Goal: Communication & Community: Ask a question

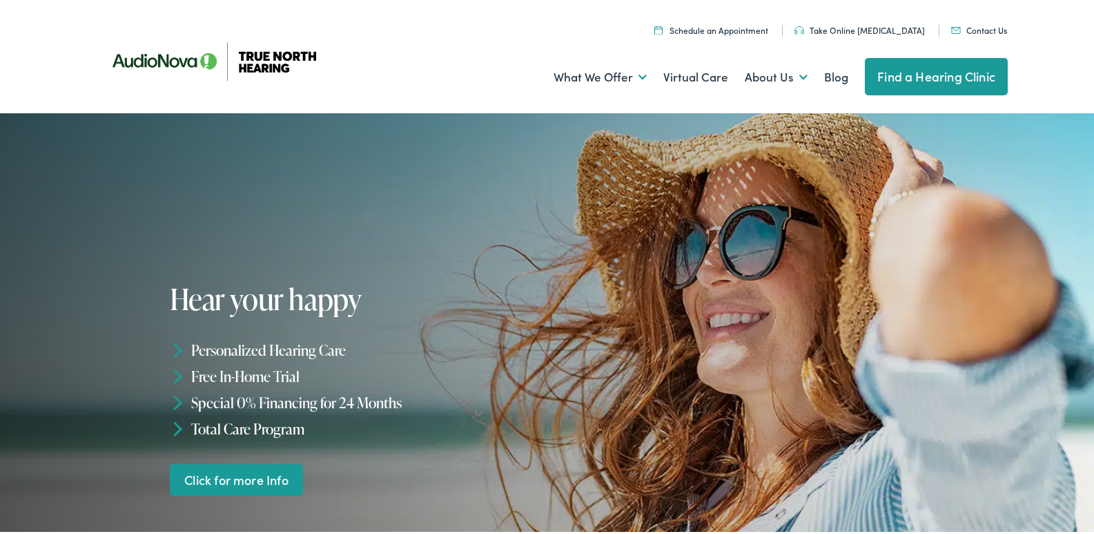
click at [951, 21] on link "Contact Us" at bounding box center [979, 27] width 56 height 12
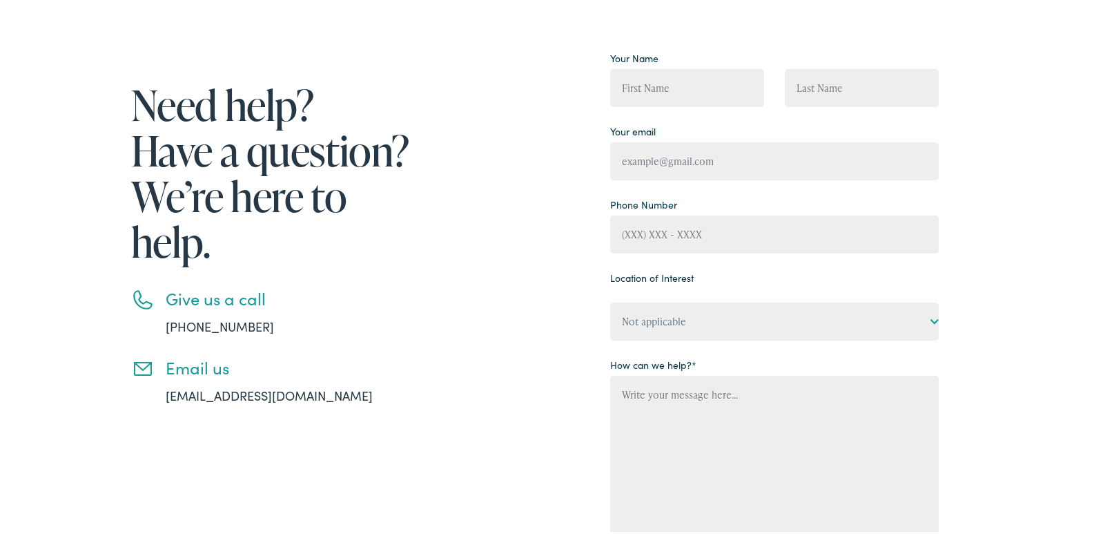
scroll to position [207, 0]
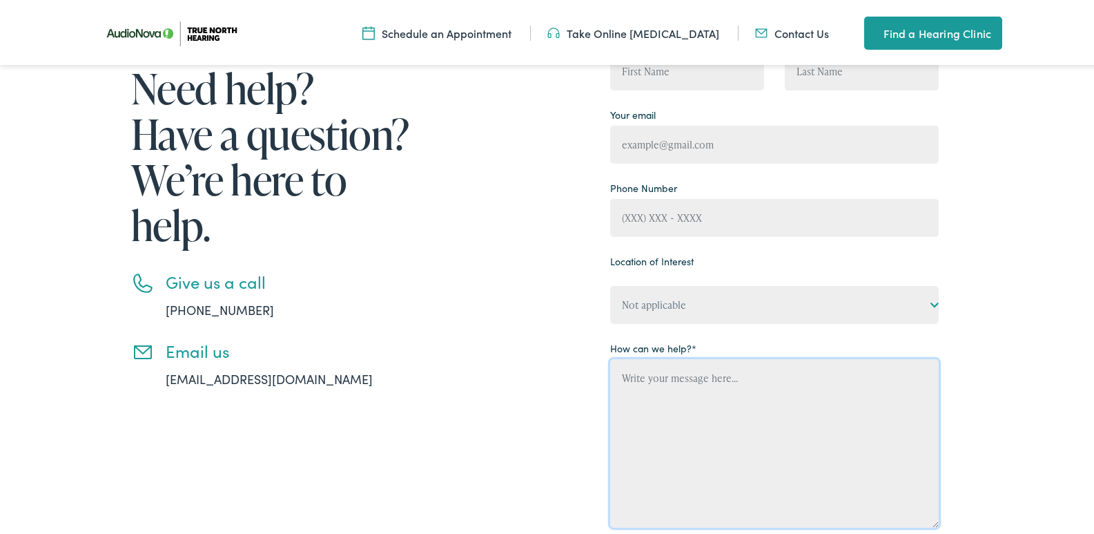
drag, startPoint x: 709, startPoint y: 430, endPoint x: 696, endPoint y: 390, distance: 41.9
click at [705, 415] on textarea "Contact form" at bounding box center [774, 440] width 329 height 168
paste textarea "Wikipedia is considered to be the World’s most significant tool for reference m…"
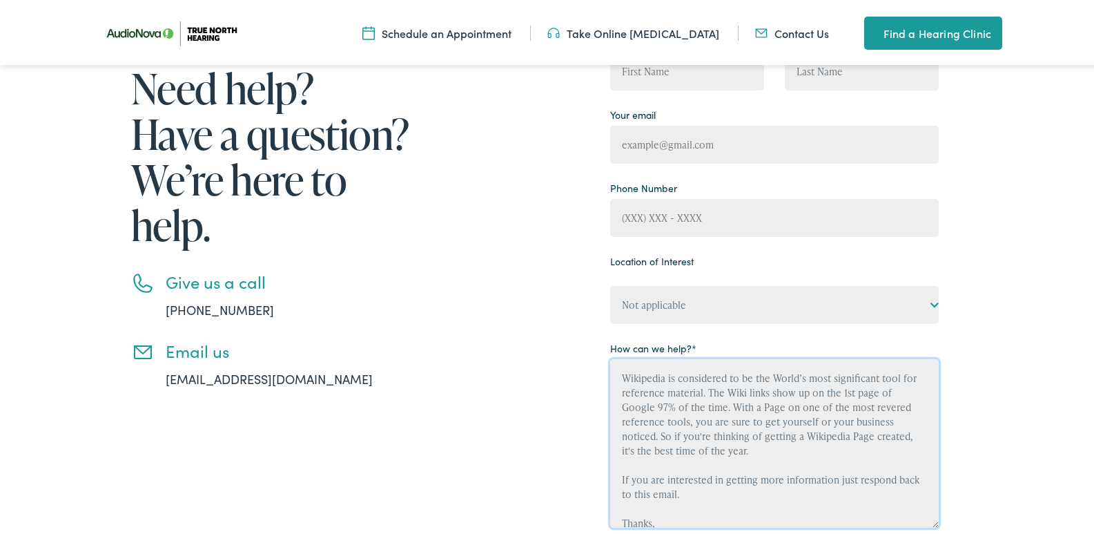
scroll to position [90, 0]
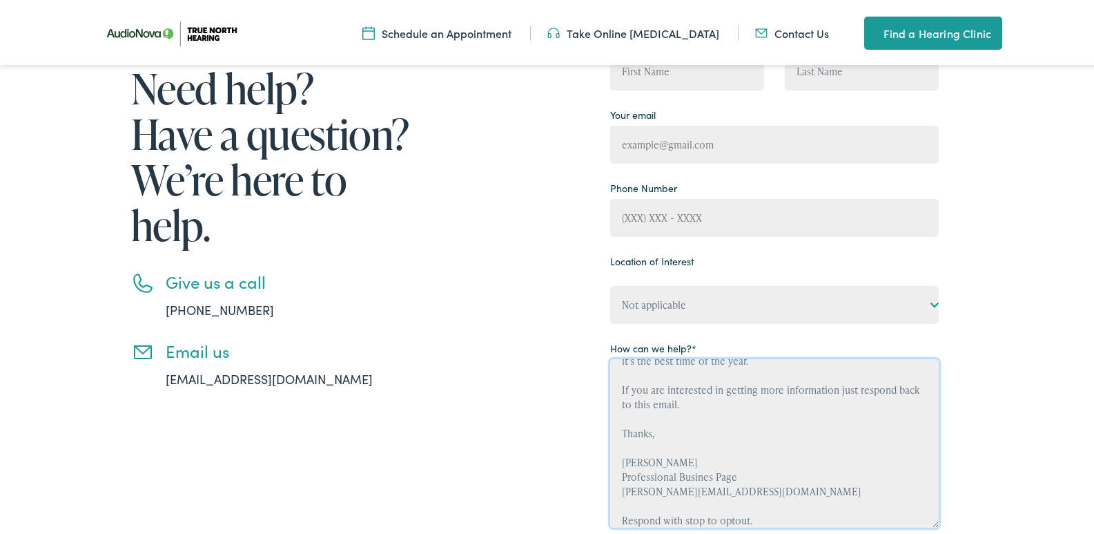
type textarea "Wikipedia is considered to be the World’s most significant tool for reference m…"
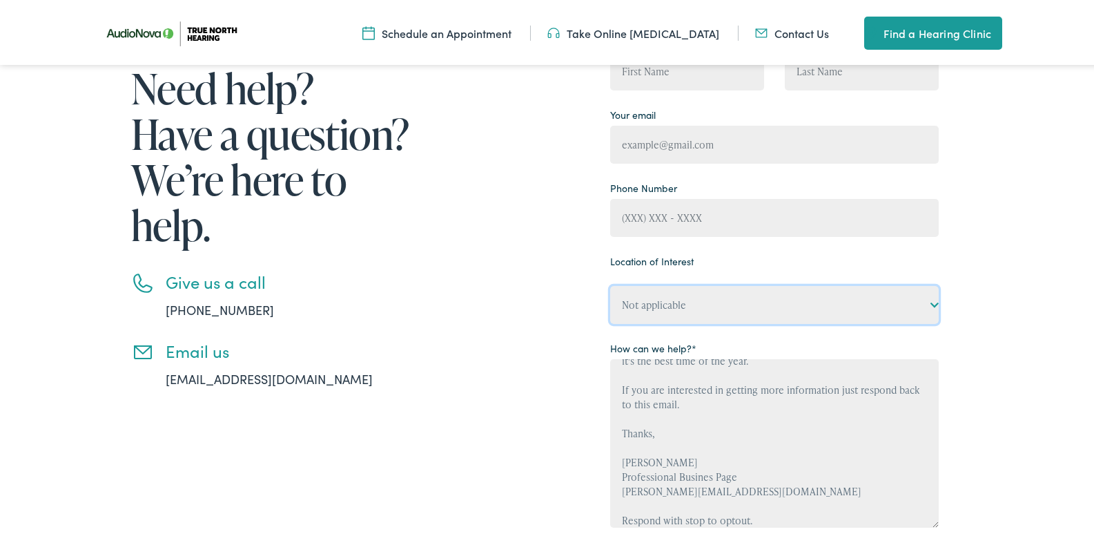
click at [701, 303] on div "Location of Interest Not applicable True North Hearing, Acton True North Hearin…" at bounding box center [774, 284] width 329 height 73
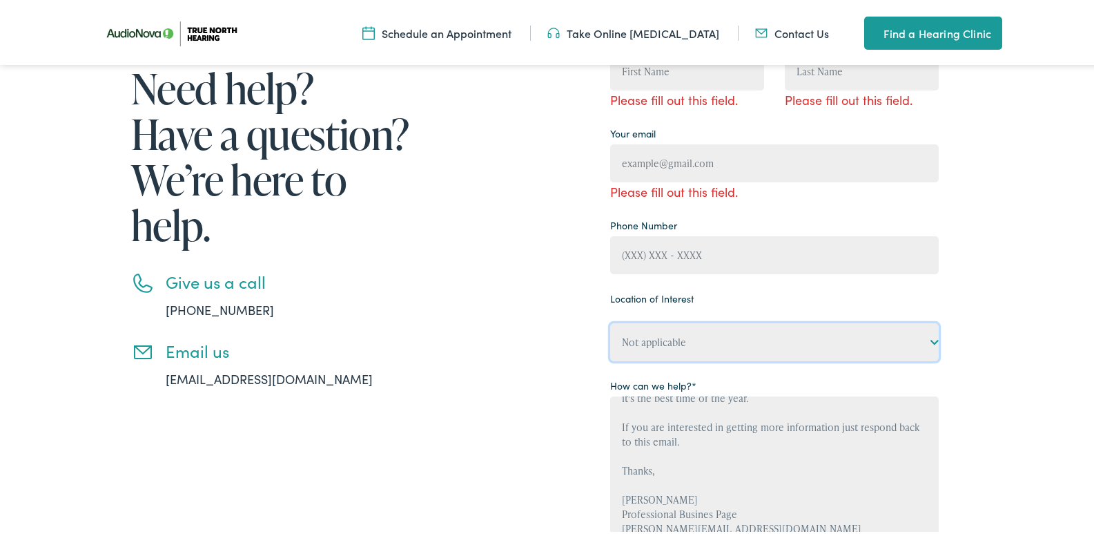
select select "True North Hearing, [GEOGRAPHIC_DATA]"
click at [610, 320] on select "Not applicable True North Hearing, Acton True North Hearing, [GEOGRAPHIC_DATA] …" at bounding box center [774, 339] width 329 height 38
click at [674, 313] on div "Location of Interest Not applicable True North Hearing, Acton True North Hearin…" at bounding box center [774, 321] width 329 height 73
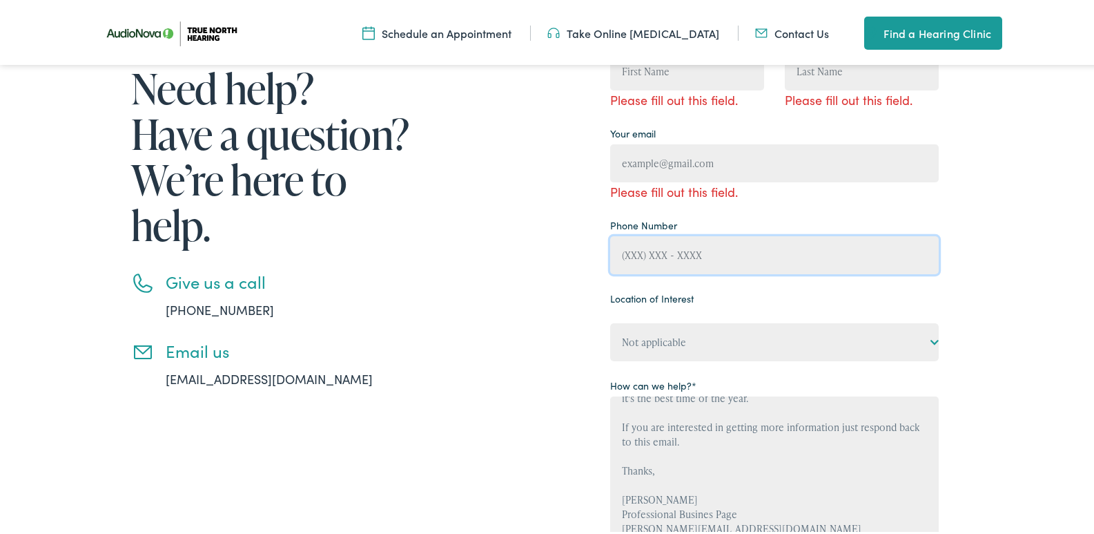
click at [694, 258] on input "Contact form" at bounding box center [774, 252] width 329 height 38
type input "[PHONE_NUMBER]"
type input "[PERSON_NAME]"
type input "[PERSON_NAME][EMAIL_ADDRESS][DOMAIN_NAME]"
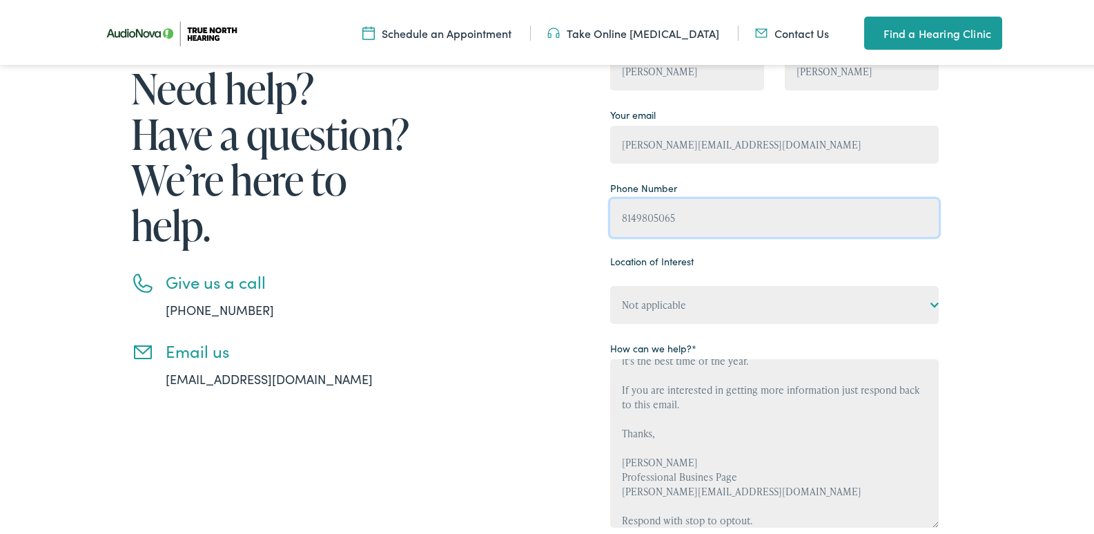
type input "[PHONE_NUMBER]"
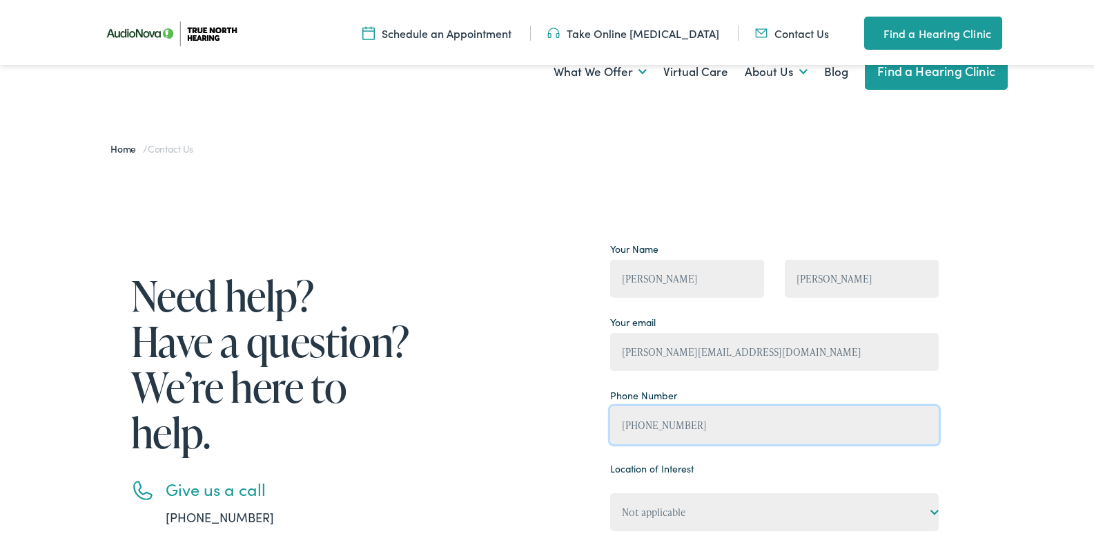
scroll to position [414, 0]
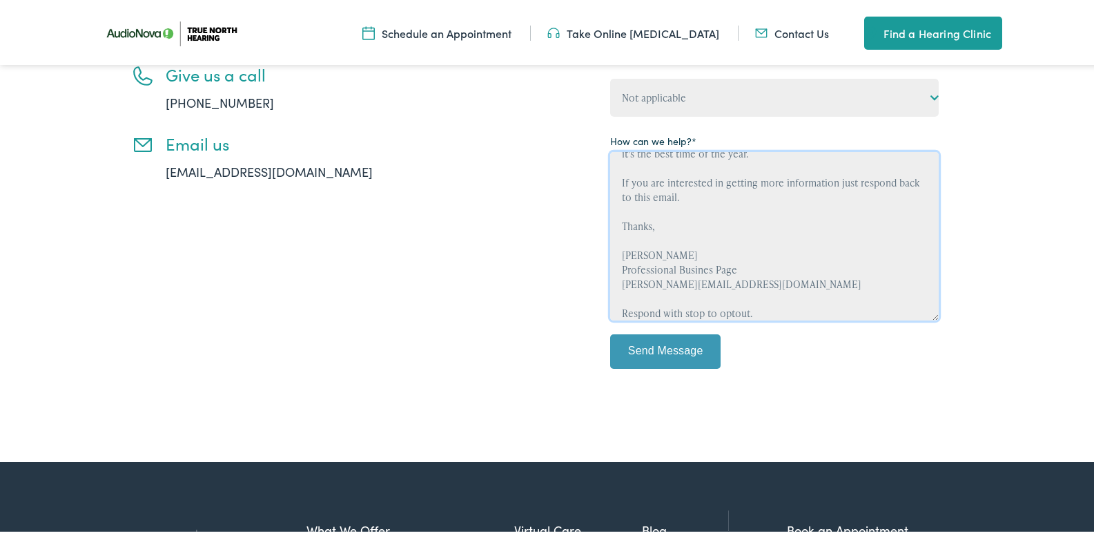
click at [793, 259] on textarea "Wikipedia is considered to be the World’s most significant tool for reference m…" at bounding box center [774, 233] width 329 height 168
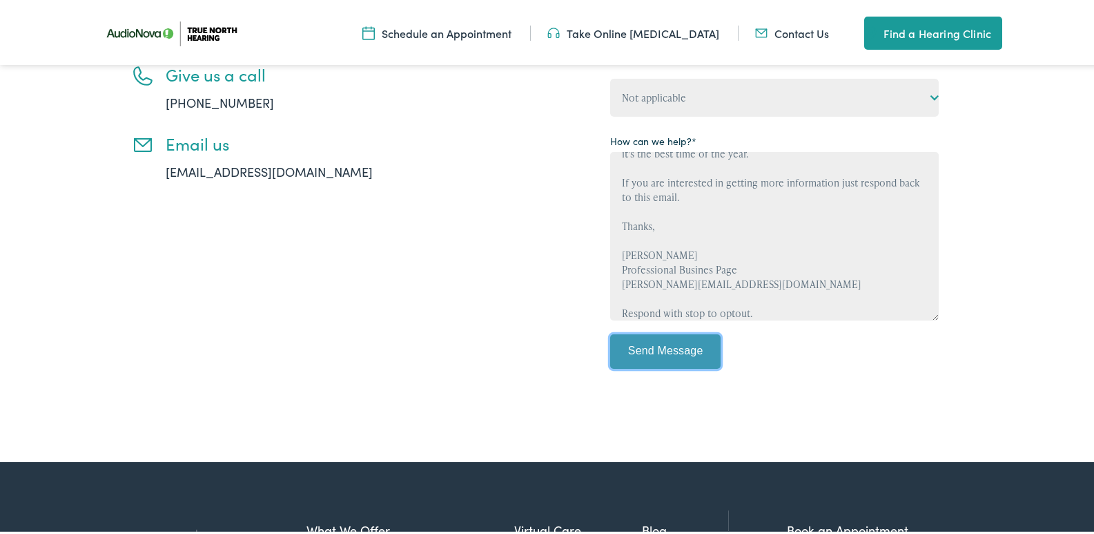
click at [659, 348] on input "Send Message" at bounding box center [665, 348] width 110 height 35
